Goal: Book appointment/travel/reservation

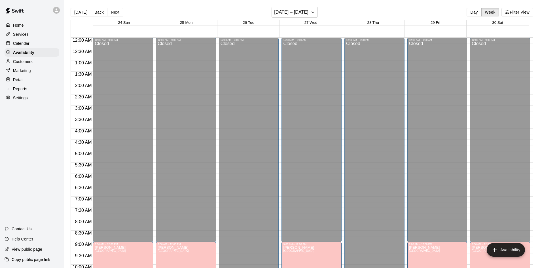
scroll to position [308, 0]
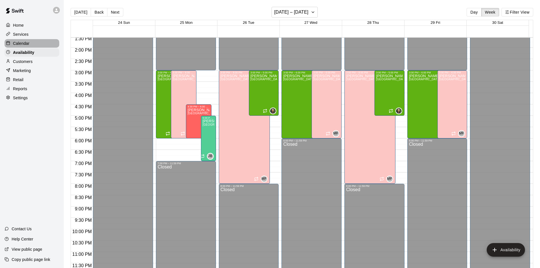
click at [29, 43] on div "Calendar" at bounding box center [32, 43] width 55 height 9
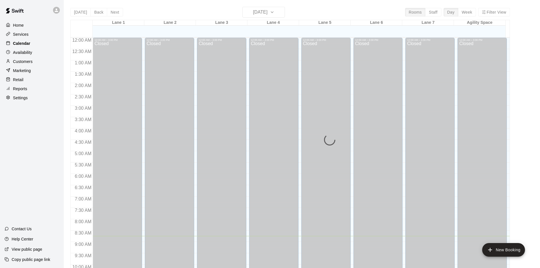
scroll to position [198, 0]
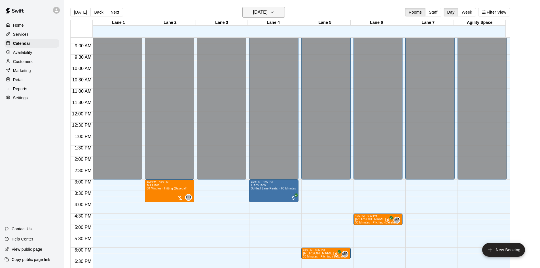
click at [253, 10] on h6 "[DATE]" at bounding box center [260, 12] width 14 height 8
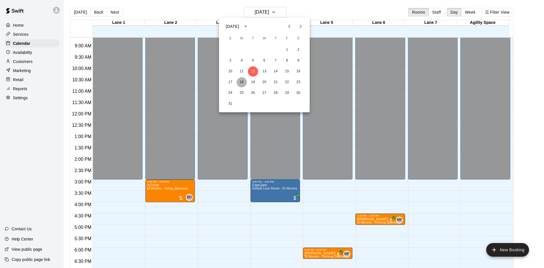
click at [239, 79] on button "18" at bounding box center [242, 82] width 10 height 10
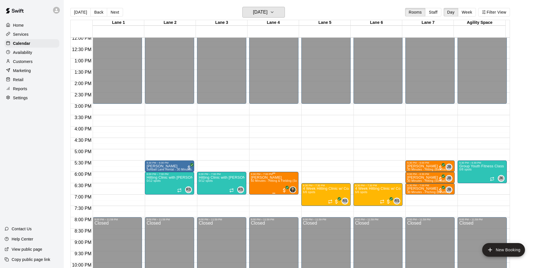
scroll to position [308, 0]
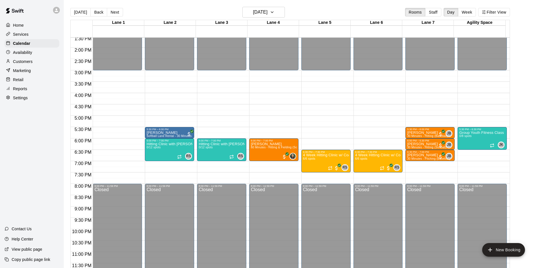
click at [110, 17] on div "Today Back Next Monday Aug 18 Rooms Staff Day Week Filter View" at bounding box center [289, 13] width 439 height 13
click at [113, 14] on button "Next" at bounding box center [115, 12] width 16 height 9
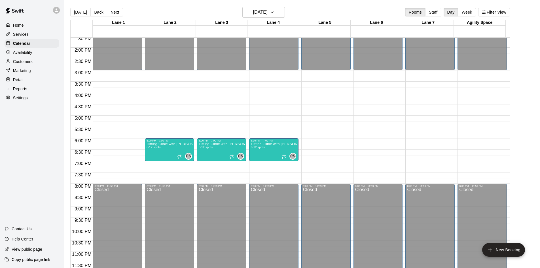
click at [113, 14] on button "Next" at bounding box center [115, 12] width 16 height 9
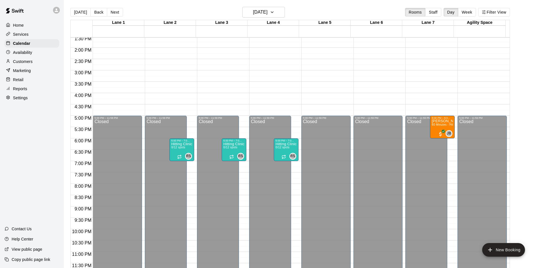
click at [113, 12] on button "Next" at bounding box center [115, 12] width 16 height 9
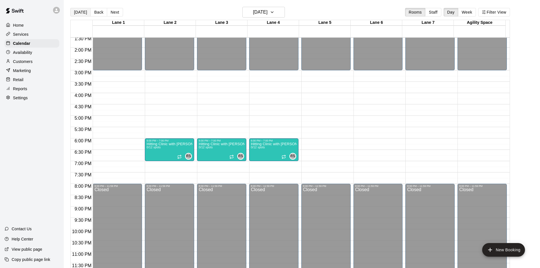
click at [84, 12] on button "[DATE]" at bounding box center [80, 12] width 20 height 9
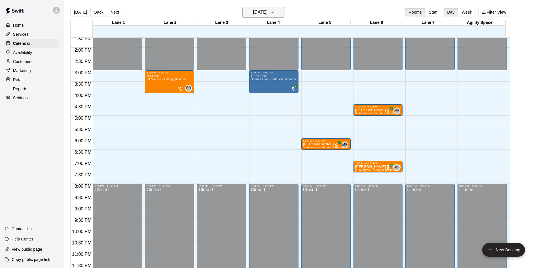
click at [267, 13] on h6 "[DATE]" at bounding box center [260, 12] width 14 height 8
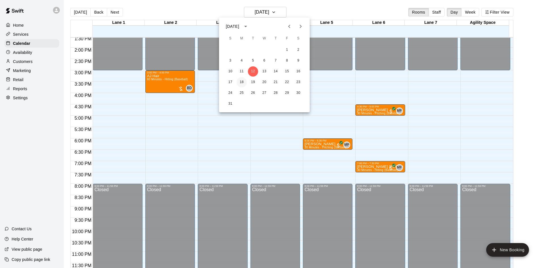
click at [241, 81] on button "18" at bounding box center [242, 82] width 10 height 10
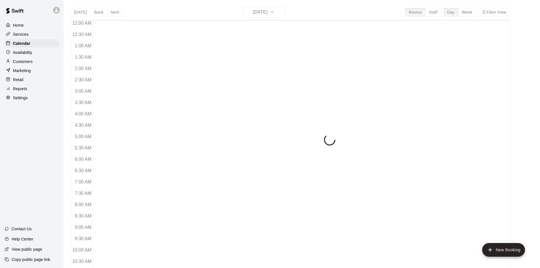
scroll to position [203, 0]
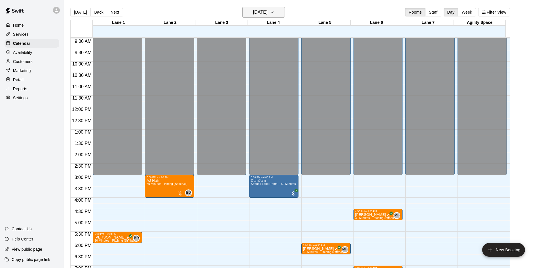
click at [259, 12] on h6 "[DATE]" at bounding box center [260, 12] width 14 height 8
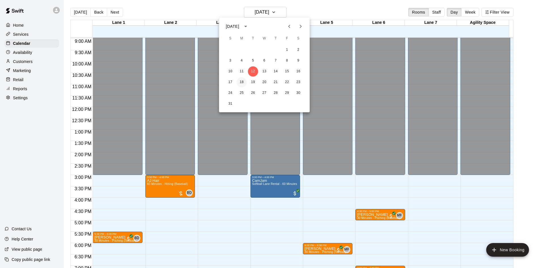
click at [244, 82] on button "18" at bounding box center [242, 82] width 10 height 10
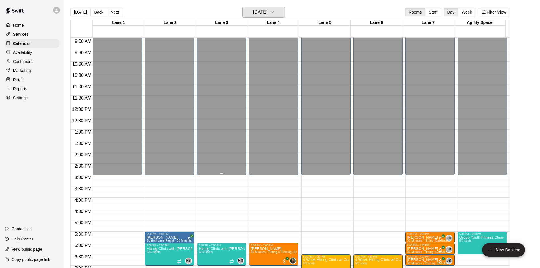
scroll to position [308, 0]
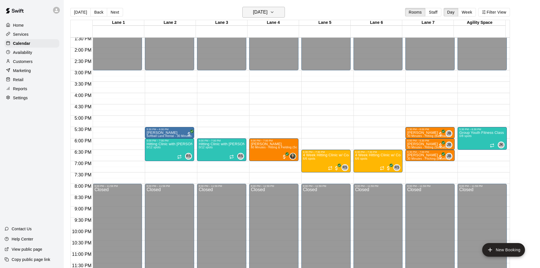
click at [256, 15] on h6 "[DATE]" at bounding box center [260, 12] width 14 height 8
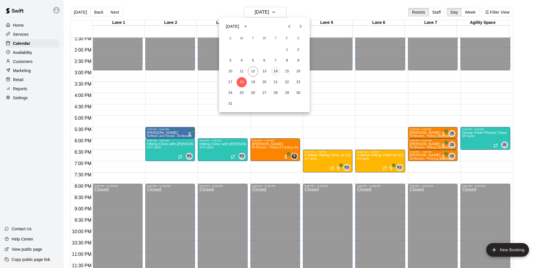
click at [278, 70] on button "14" at bounding box center [276, 71] width 10 height 10
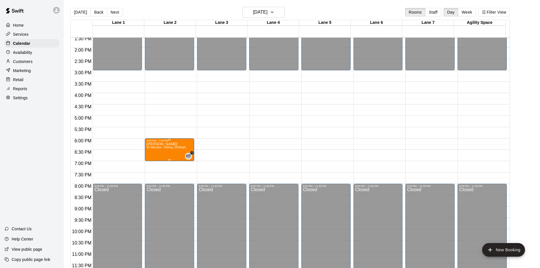
click at [167, 144] on p "[PERSON_NAME]" at bounding box center [165, 144] width 39 height 0
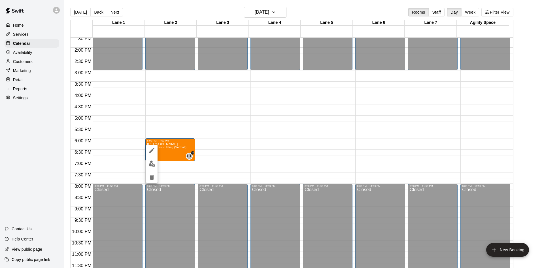
click at [150, 152] on icon "edit" at bounding box center [151, 150] width 5 height 5
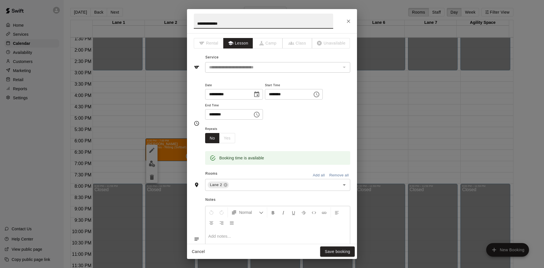
click at [230, 97] on input "**********" at bounding box center [227, 94] width 44 height 10
click at [260, 95] on icon "Choose date, selected date is Aug 14, 2025" at bounding box center [256, 94] width 7 height 7
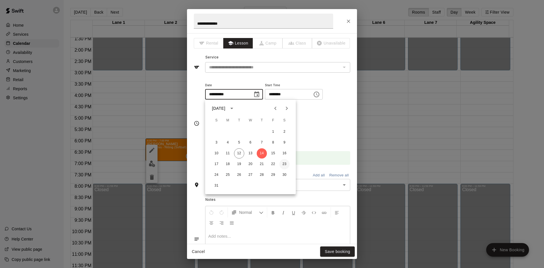
click at [285, 163] on button "23" at bounding box center [284, 164] width 10 height 10
type input "**********"
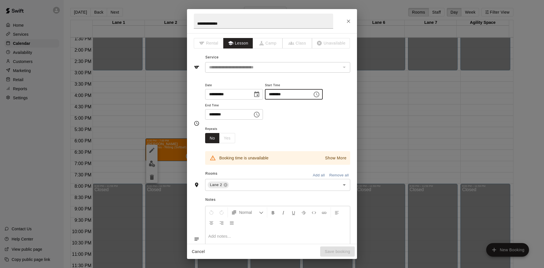
click at [303, 94] on input "********" at bounding box center [287, 94] width 44 height 10
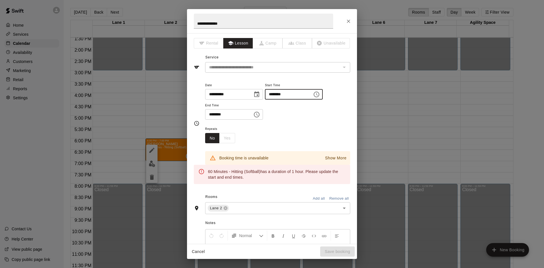
type input "********"
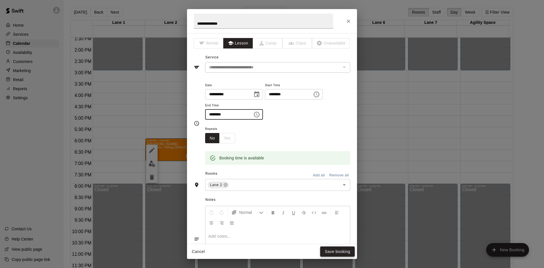
type input "********"
click at [346, 252] on button "Save booking" at bounding box center [337, 251] width 35 height 10
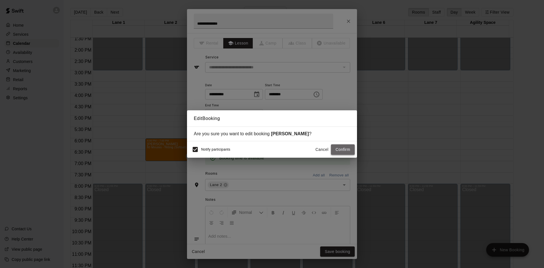
click at [346, 149] on button "Confirm" at bounding box center [343, 149] width 24 height 10
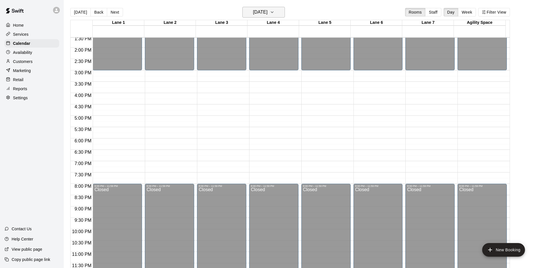
click at [243, 11] on button "[DATE]" at bounding box center [263, 12] width 43 height 11
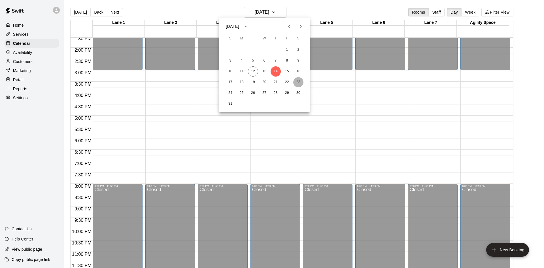
click at [300, 82] on button "23" at bounding box center [298, 82] width 10 height 10
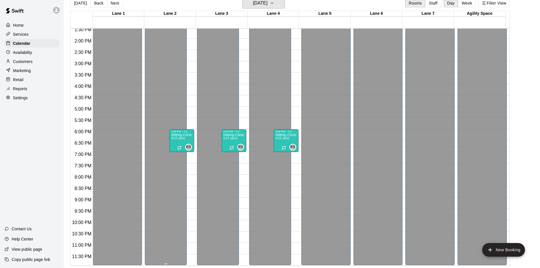
scroll to position [138, 0]
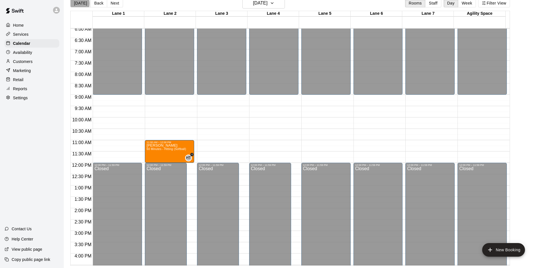
click at [77, 3] on button "[DATE]" at bounding box center [80, 3] width 20 height 9
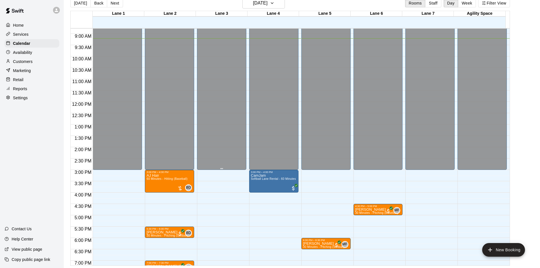
scroll to position [283, 0]
